Goal: Find specific page/section: Find specific page/section

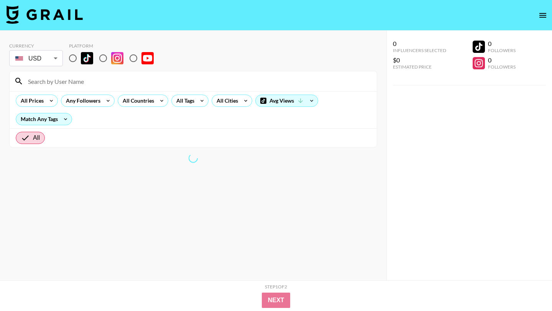
click at [96, 82] on input at bounding box center [197, 81] width 349 height 12
paste input "chizi.a"
type input "chizi.a"
click at [74, 61] on input "radio" at bounding box center [73, 58] width 16 height 16
radio input "true"
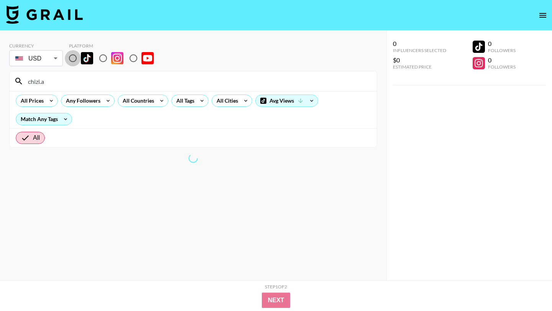
click at [73, 60] on input "radio" at bounding box center [73, 58] width 16 height 16
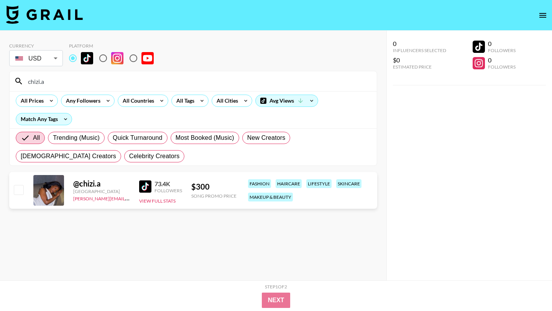
drag, startPoint x: 94, startPoint y: 81, endPoint x: 0, endPoint y: 81, distance: 93.5
click at [0, 81] on div "Currency USD USD ​ Platform chizi.a All Prices Any Followers All Countries All …" at bounding box center [193, 171] width 386 height 281
paste input "yomidun"
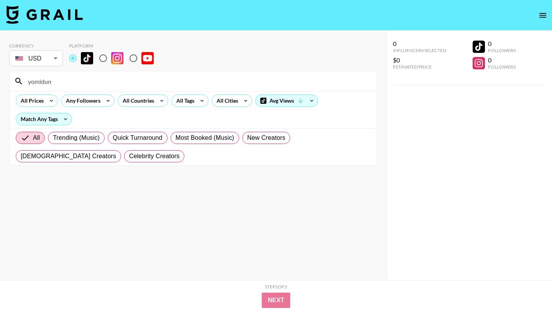
click at [85, 179] on section "Currency USD USD ​ Platform yomidun All Prices Any Followers All Countries All …" at bounding box center [193, 162] width 368 height 250
click at [30, 83] on input "yomidun" at bounding box center [197, 81] width 349 height 12
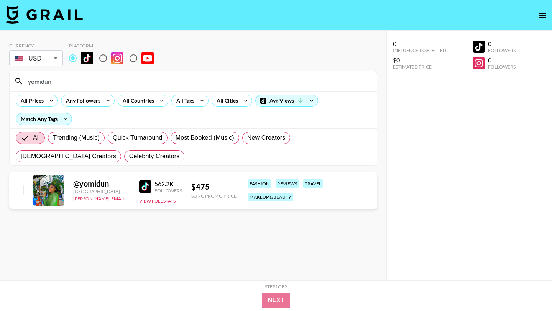
type input "yomidun"
click at [144, 192] on img at bounding box center [145, 187] width 12 height 12
